Goal: Task Accomplishment & Management: Manage account settings

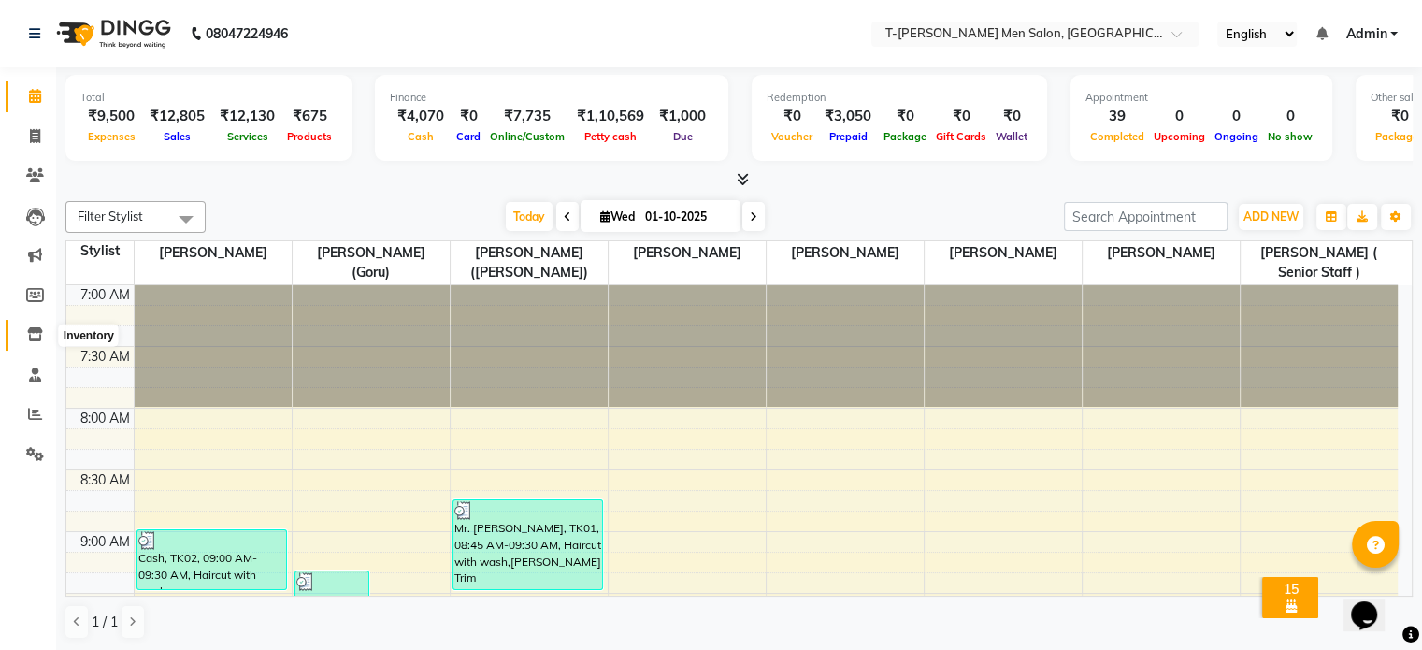
click at [34, 339] on icon at bounding box center [35, 334] width 16 height 14
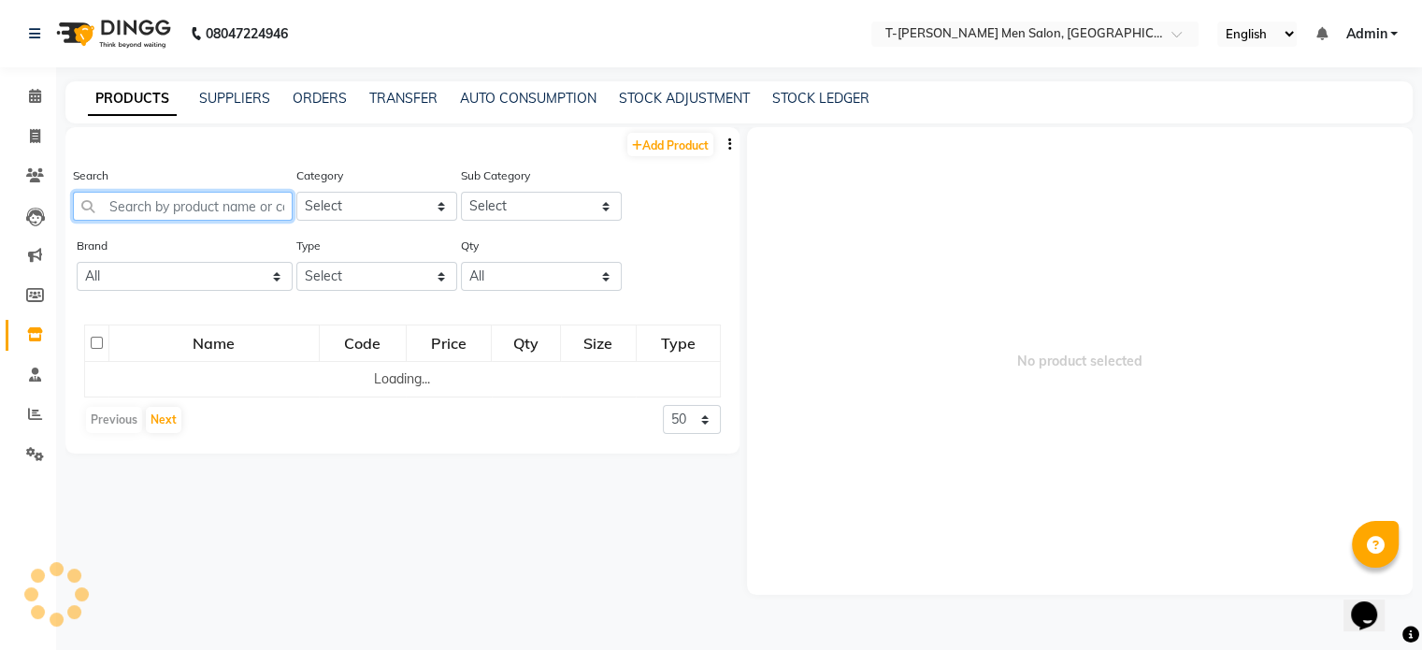
click at [196, 211] on input "text" at bounding box center [183, 206] width 220 height 29
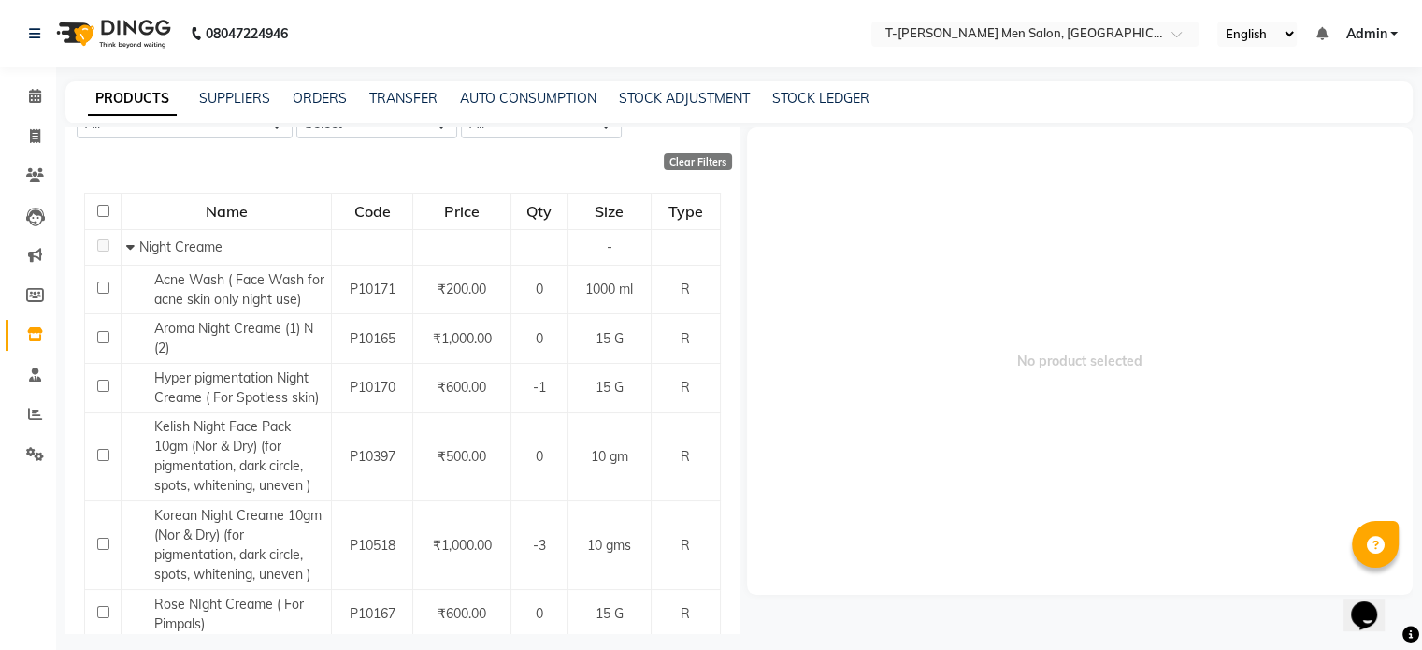
scroll to position [213, 0]
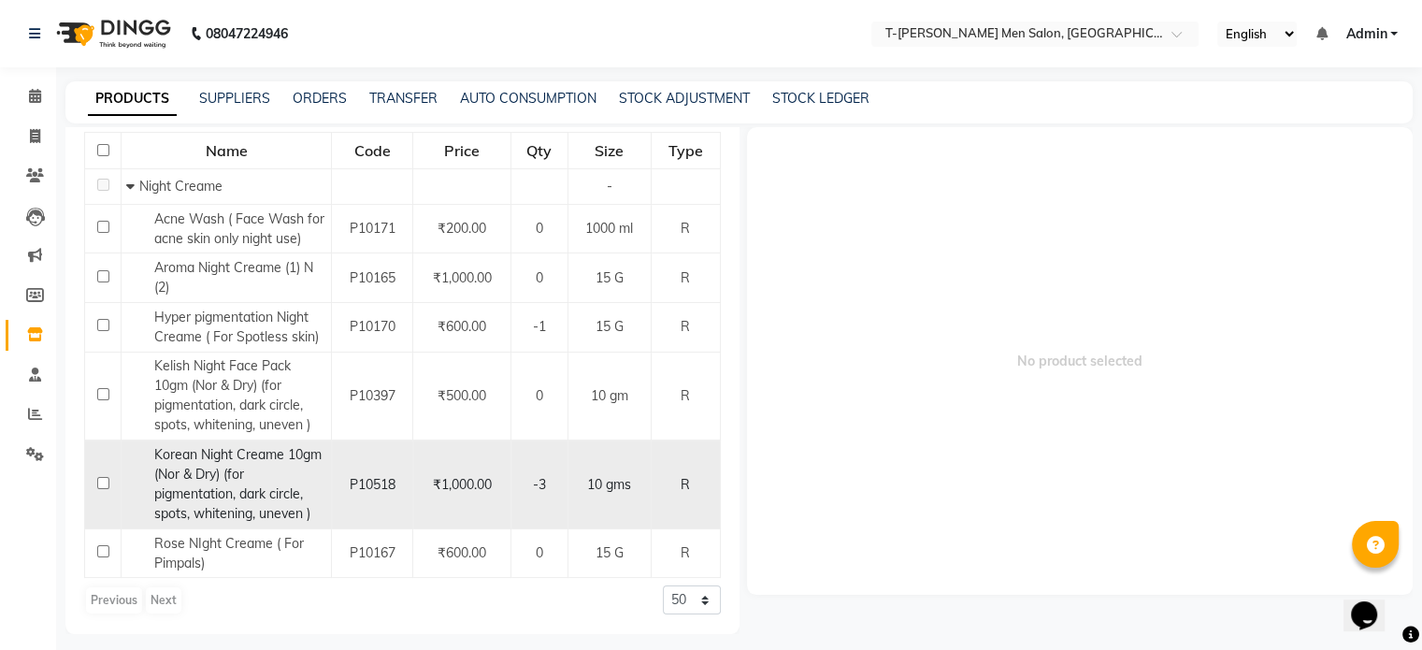
type input "NIGHT"
click at [220, 470] on span "Korean Night Creame 10gm (Nor & Dry) (for pigmentation, dark circle, spots, whi…" at bounding box center [237, 484] width 167 height 76
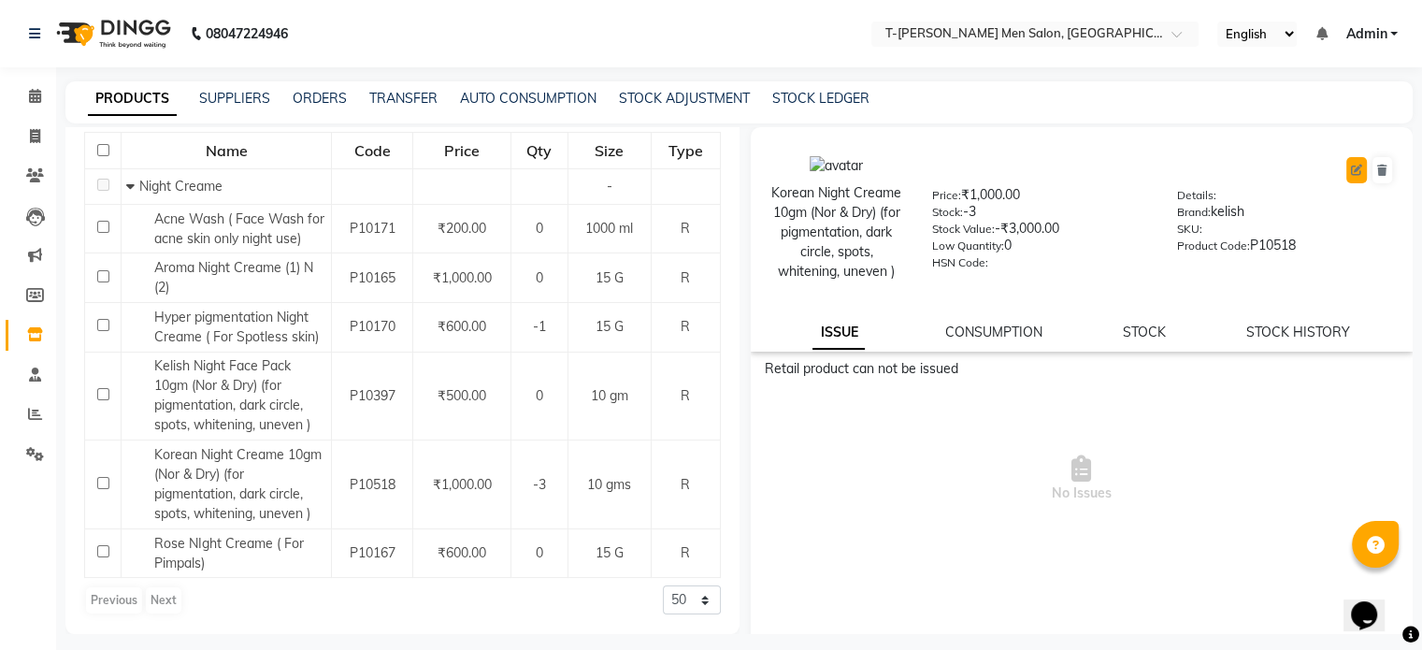
click at [1351, 175] on icon at bounding box center [1356, 170] width 11 height 11
select select "true"
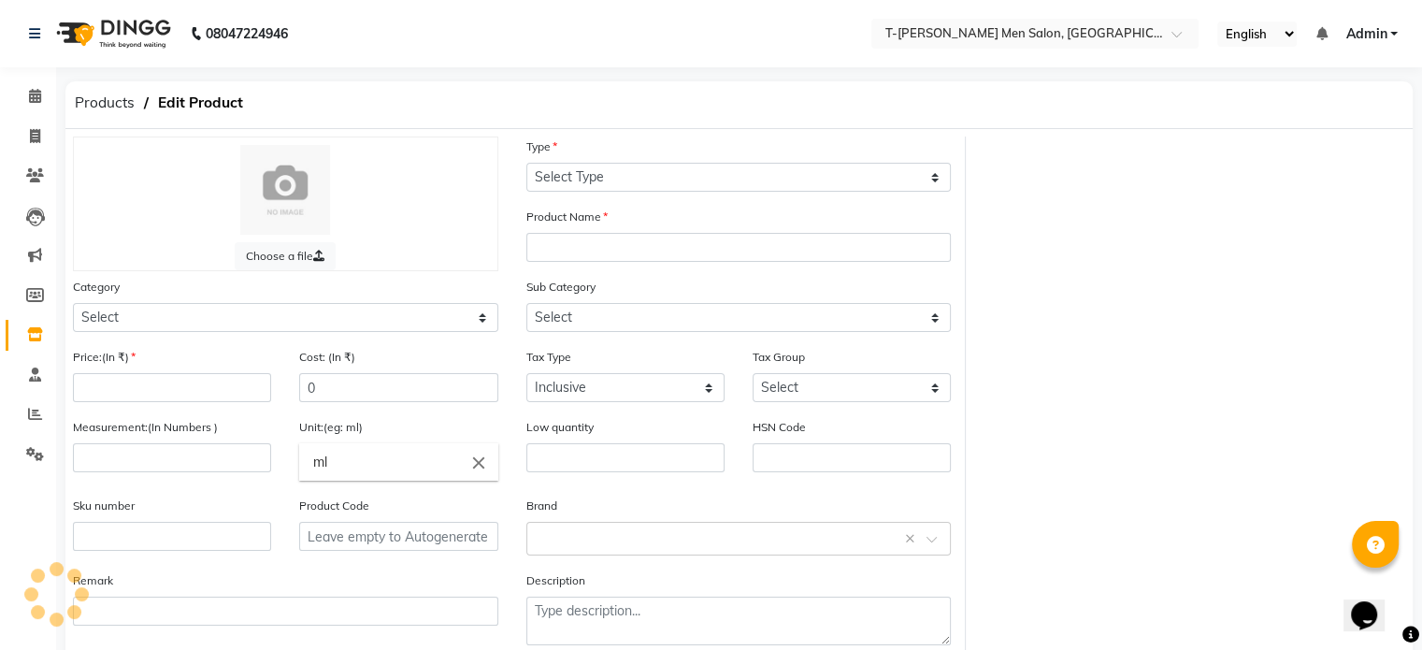
select select "R"
type input "Korean Night Creame 10gm (Nor & Dry) (for pigmentation, dark circle, spots, whi…"
select select
type input "1000"
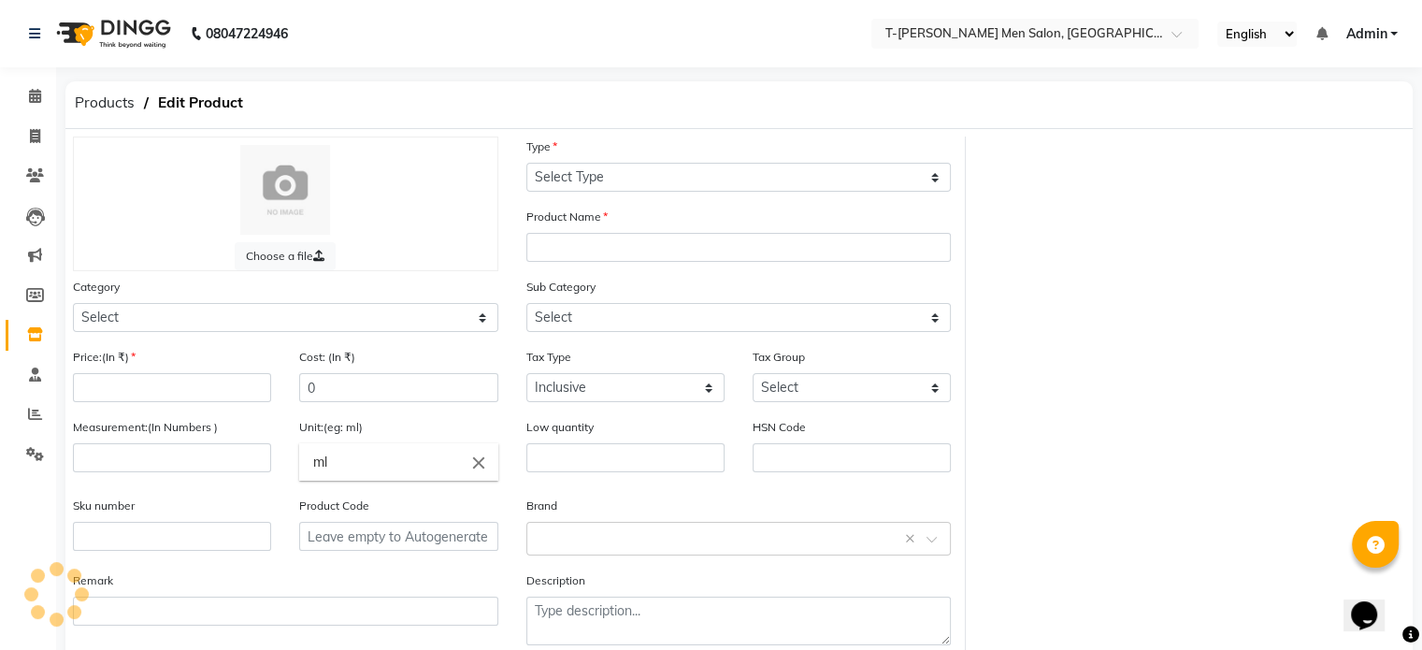
type input "800"
type input "10"
type input "gms"
type input "0"
type input "P10518"
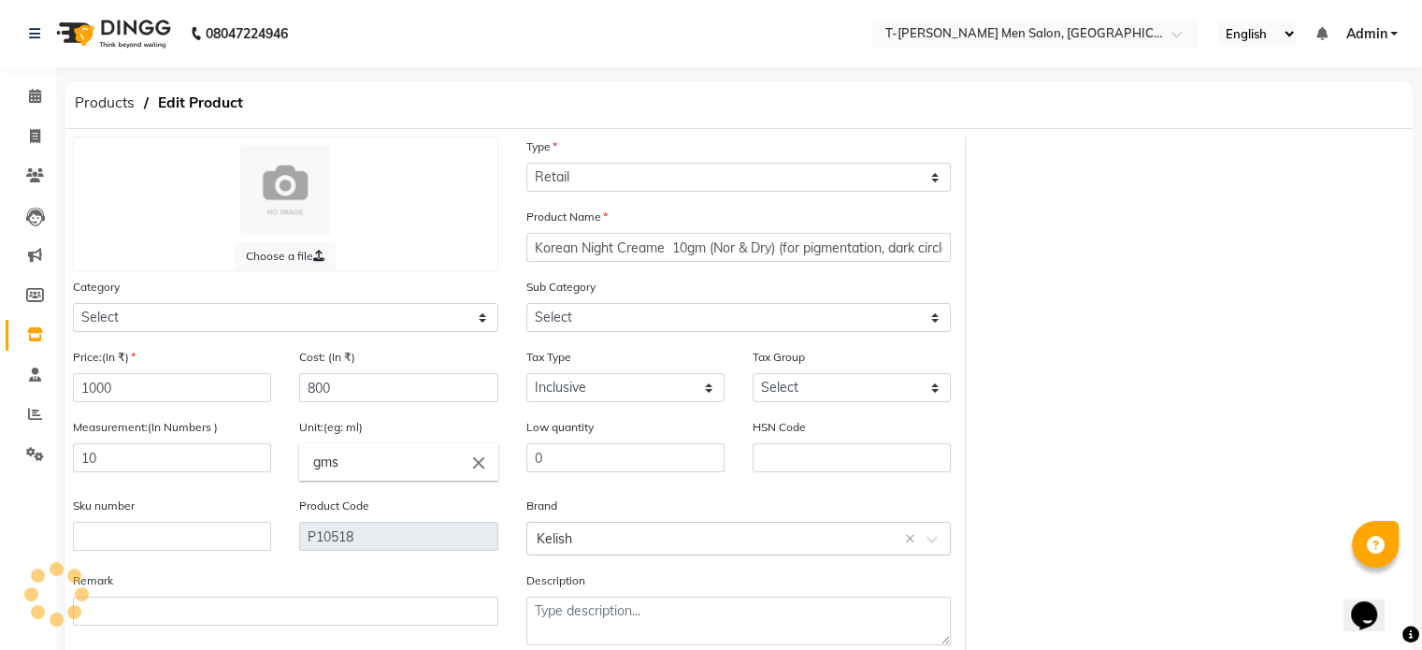
select select "636301150"
select select "636301168"
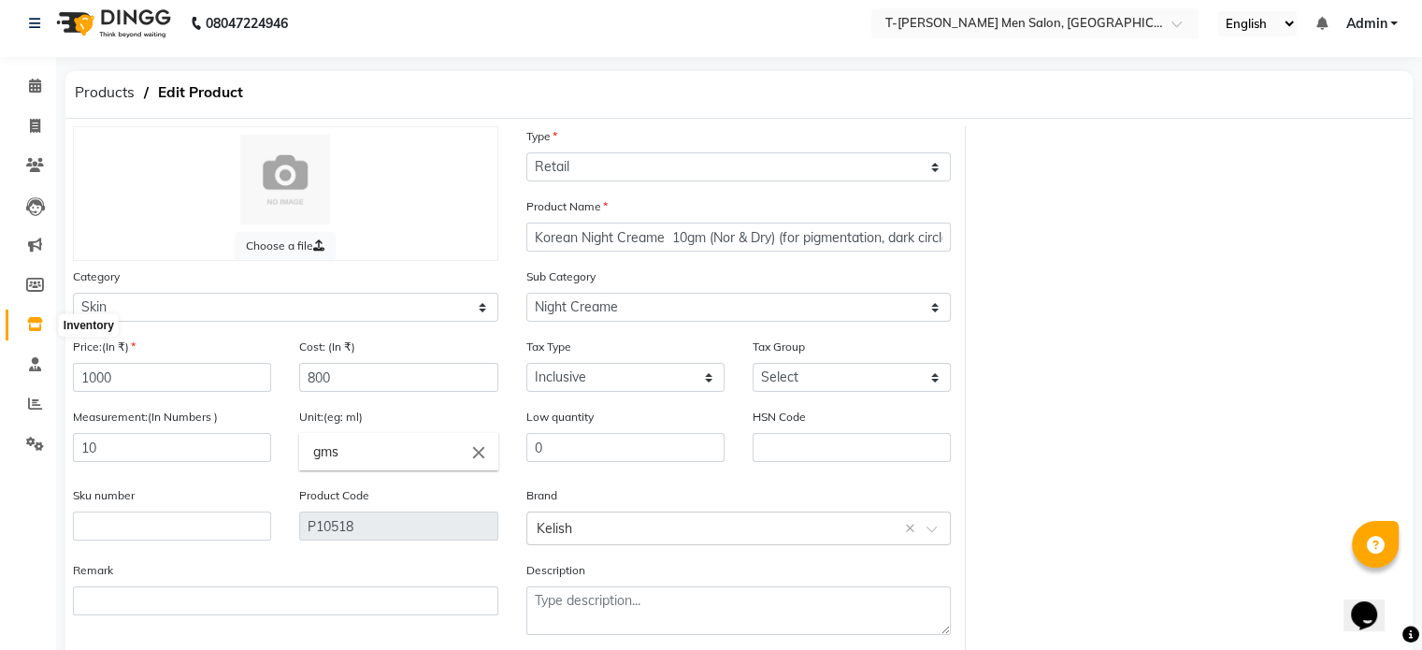
scroll to position [7, 0]
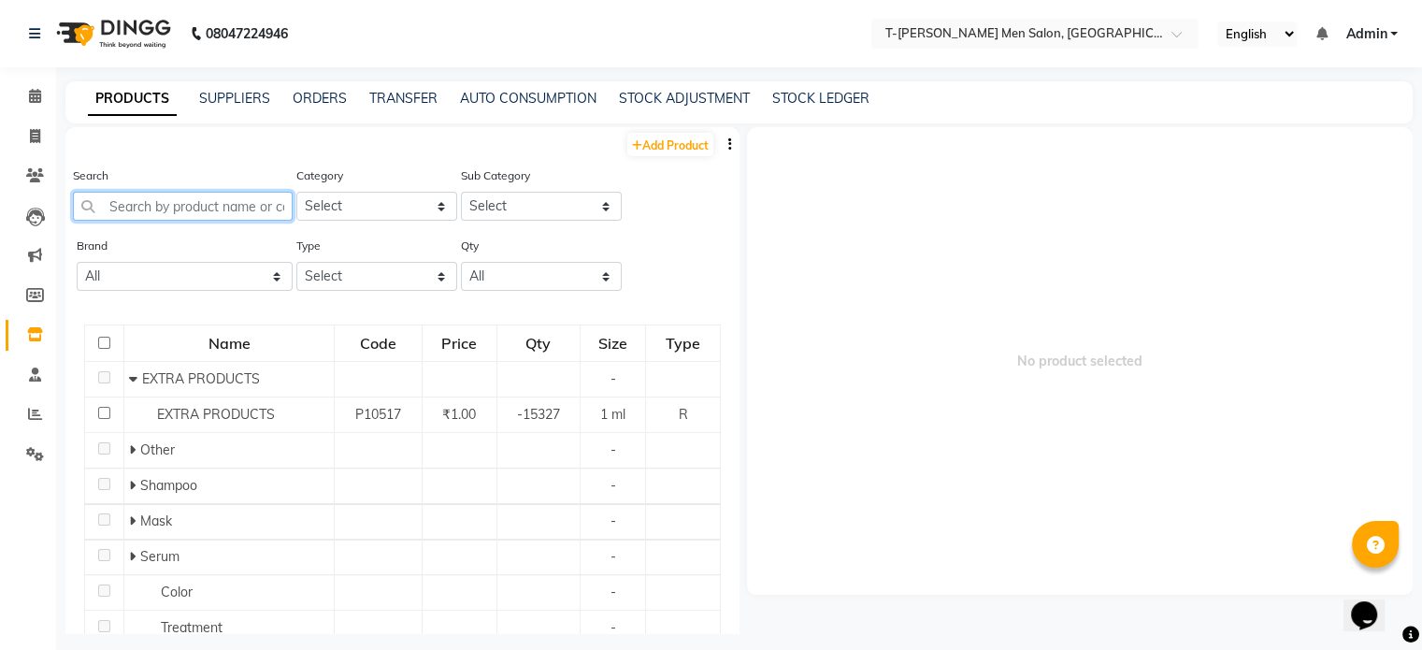
click at [170, 215] on input "text" at bounding box center [183, 206] width 220 height 29
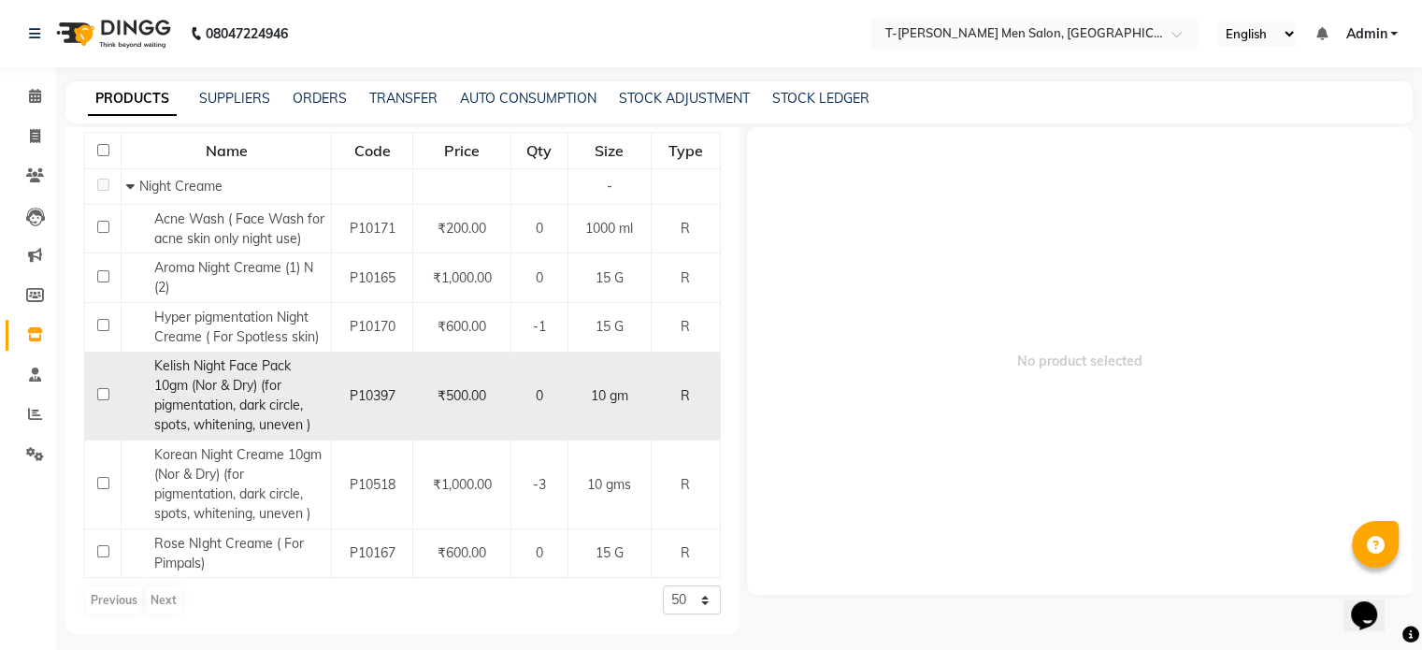
scroll to position [11, 0]
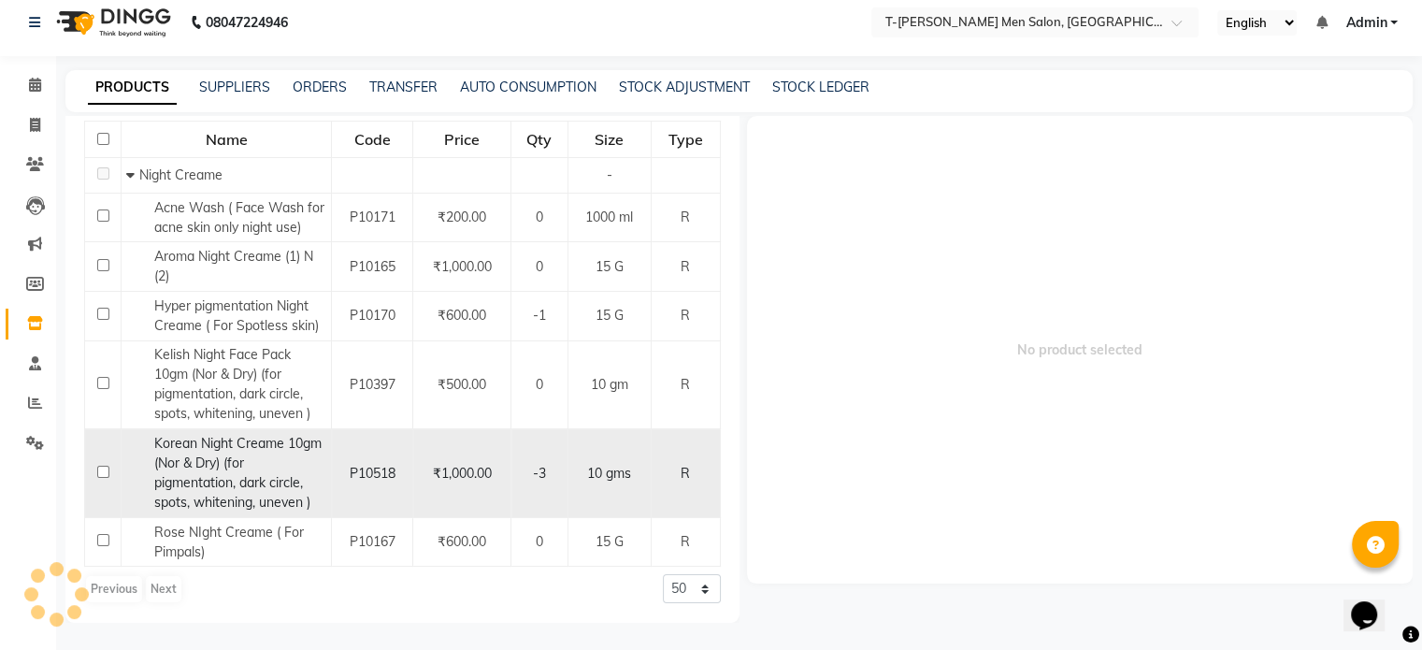
type input "NIGHT"
